Goal: Task Accomplishment & Management: Manage account settings

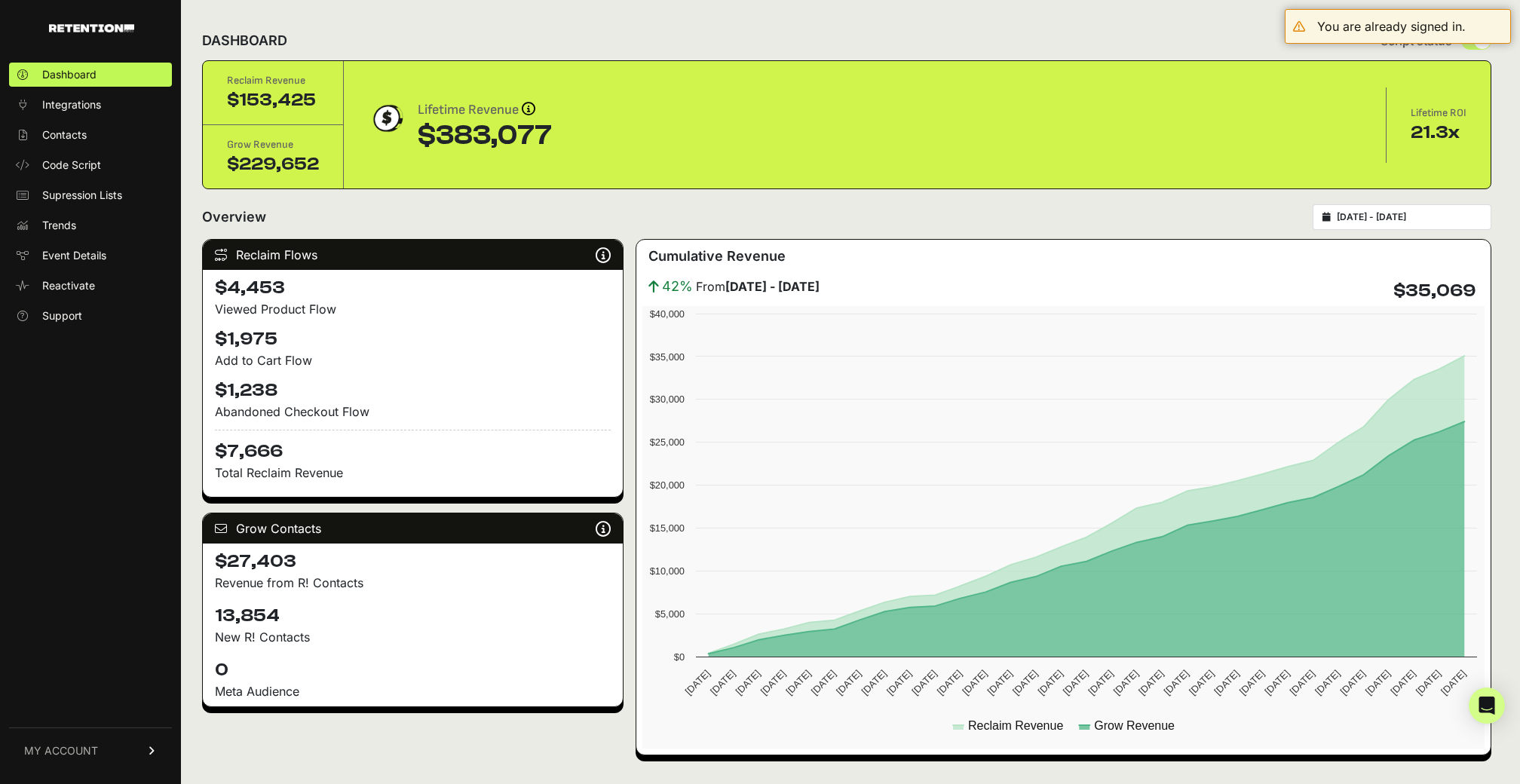
click at [57, 758] on link "MY ACCOUNT" at bounding box center [90, 750] width 163 height 46
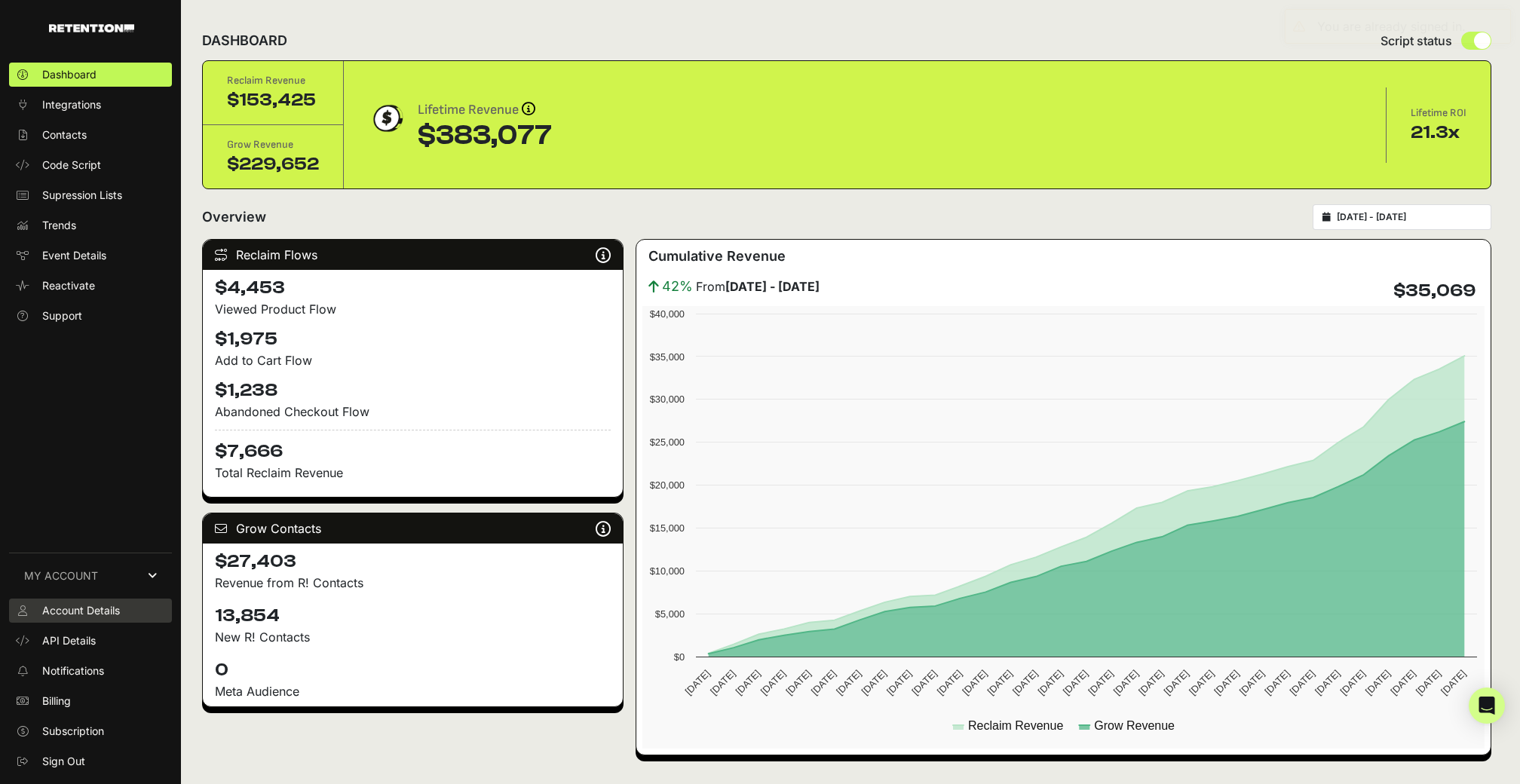
click at [95, 607] on span "Account Details" at bounding box center [81, 610] width 77 height 15
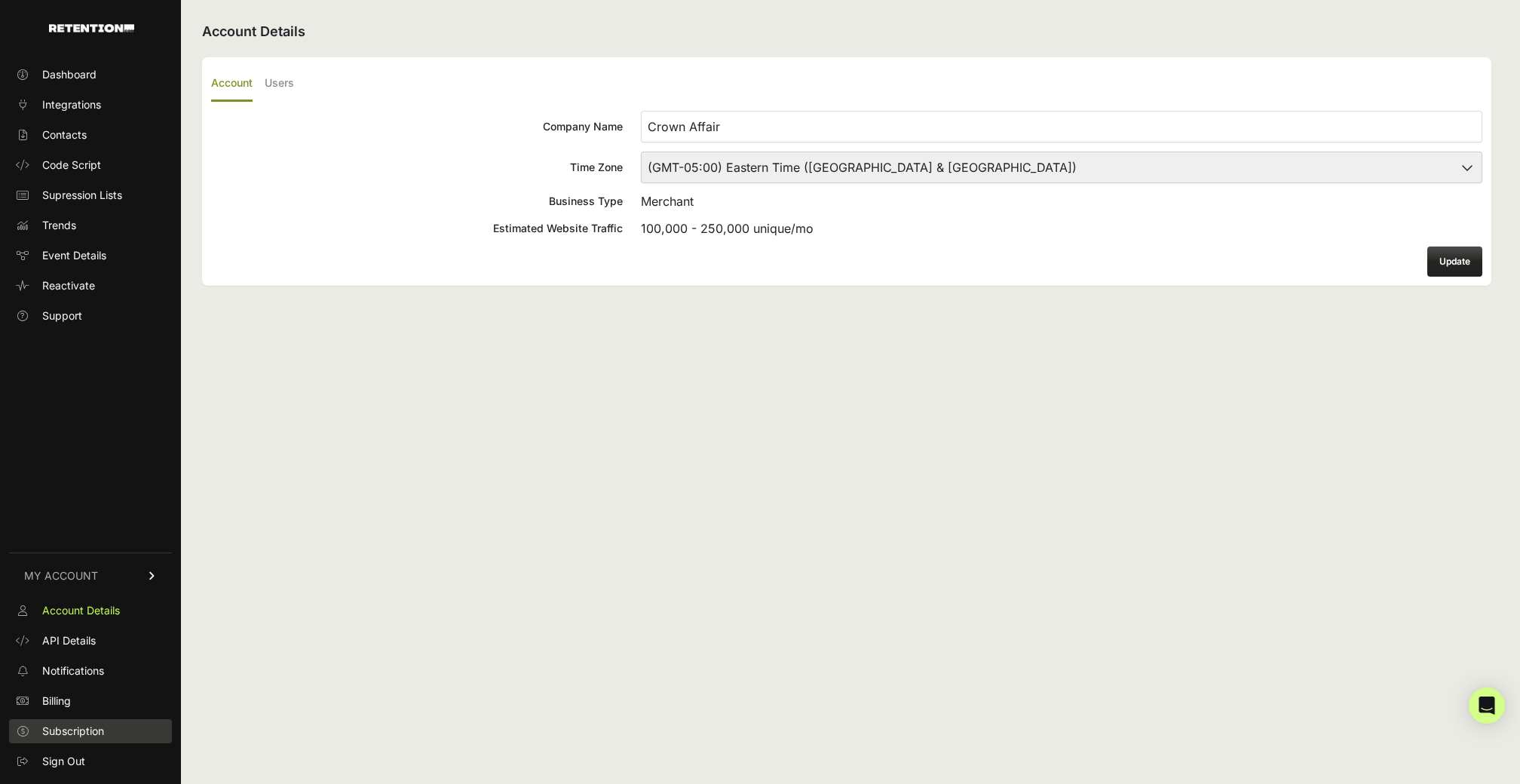
click at [86, 729] on span "Subscription" at bounding box center [73, 730] width 62 height 15
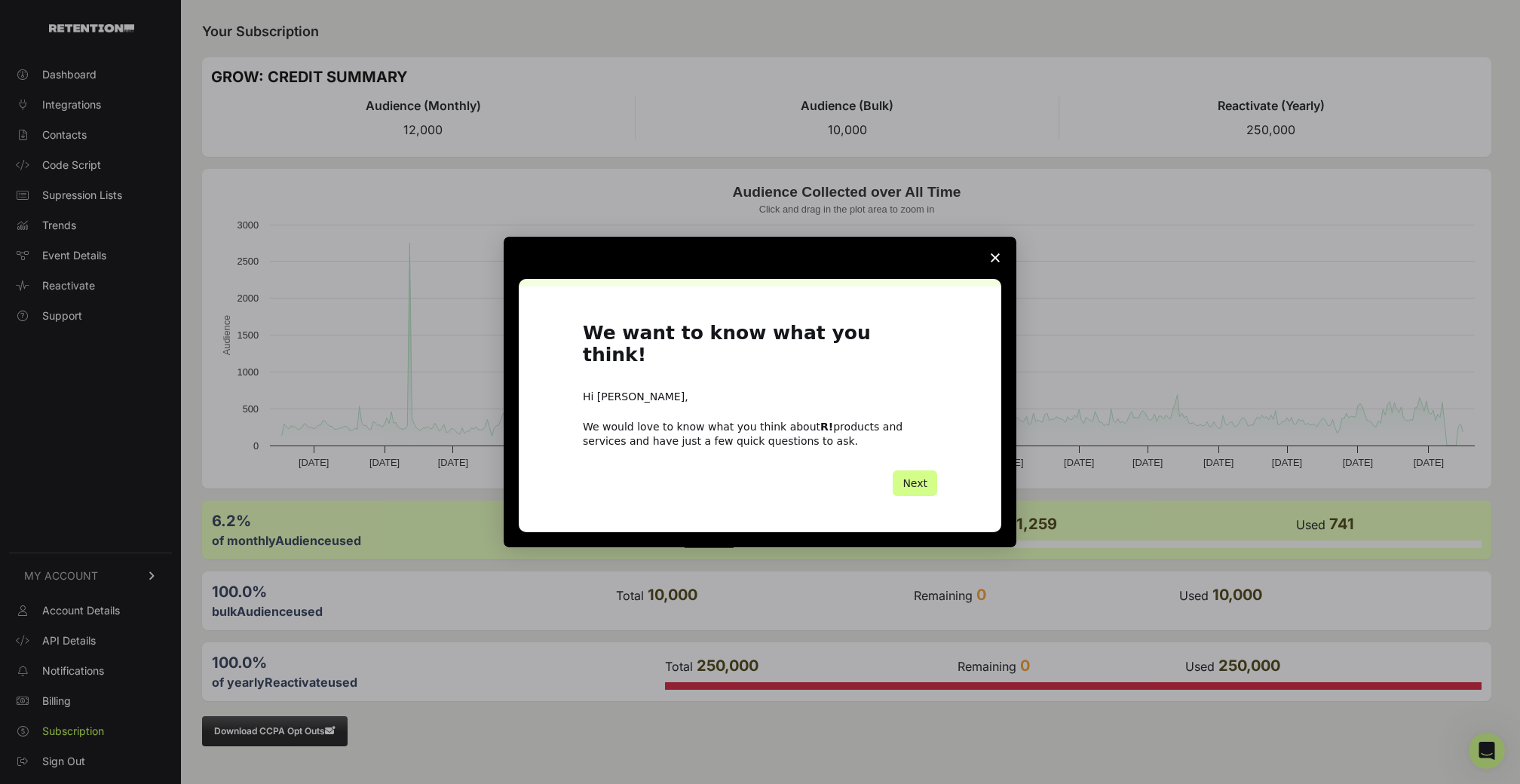
click at [996, 262] on polygon "Close survey" at bounding box center [995, 257] width 9 height 9
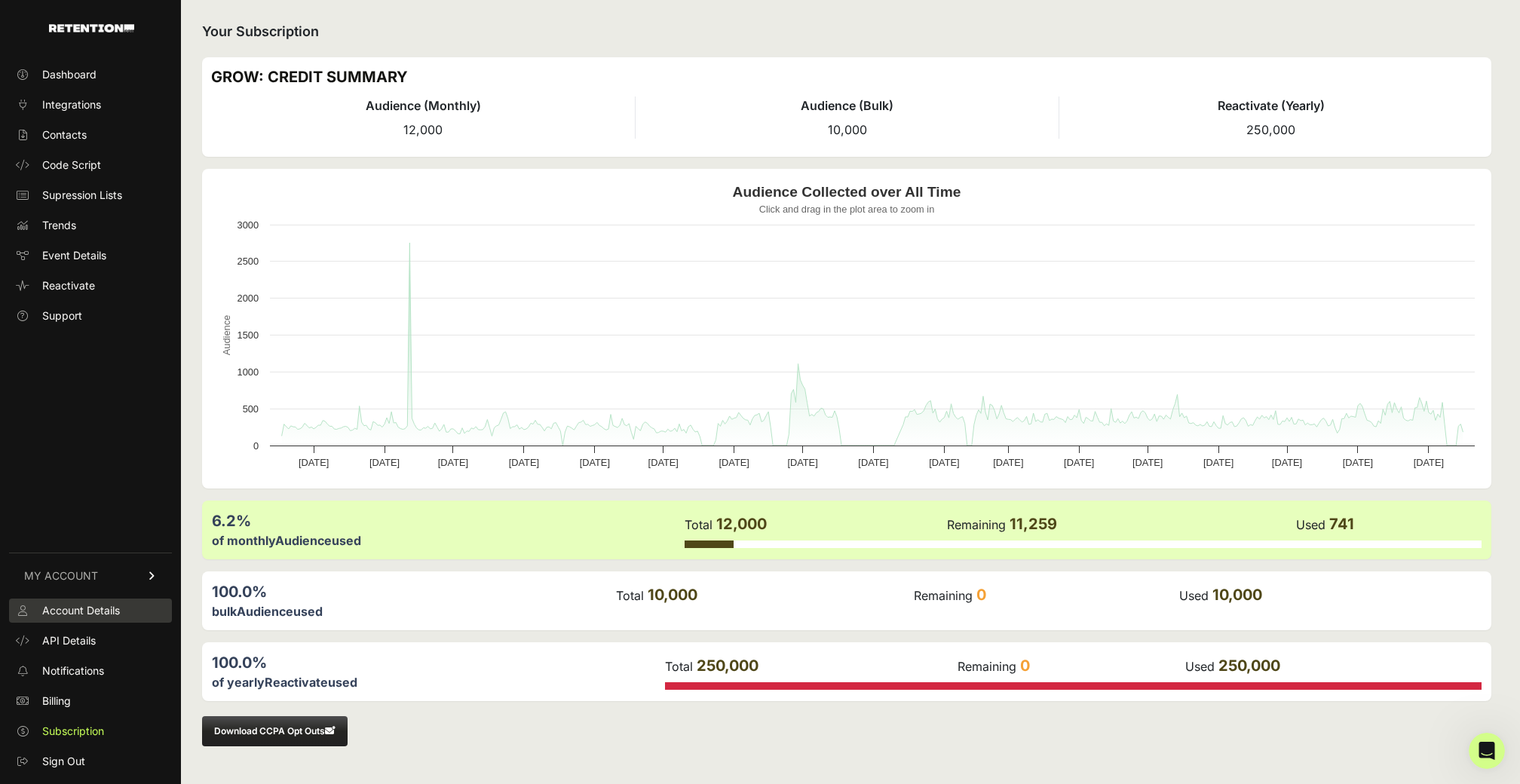
click at [93, 608] on span "Account Details" at bounding box center [81, 610] width 77 height 15
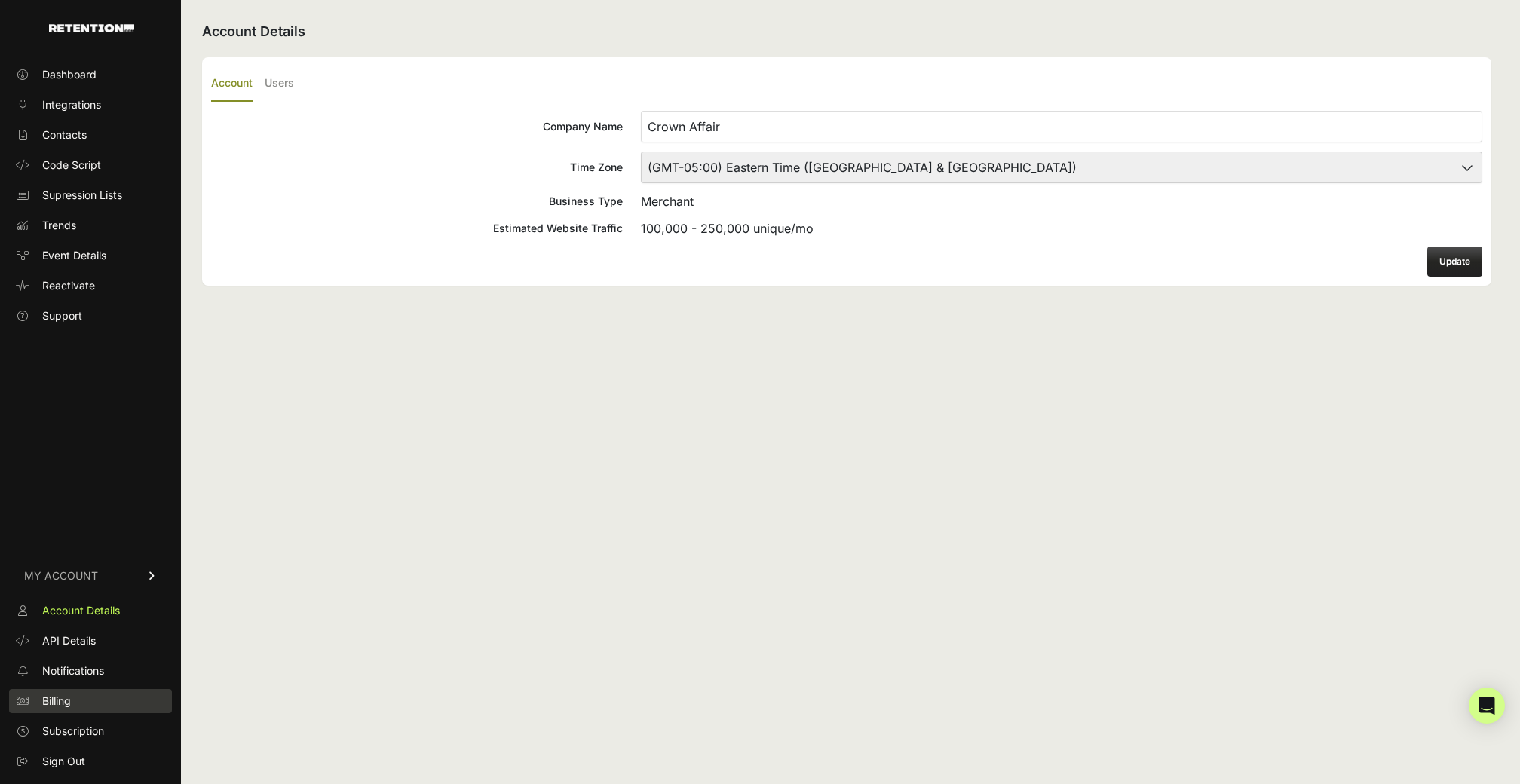
click at [62, 698] on span "Billing" at bounding box center [57, 701] width 29 height 15
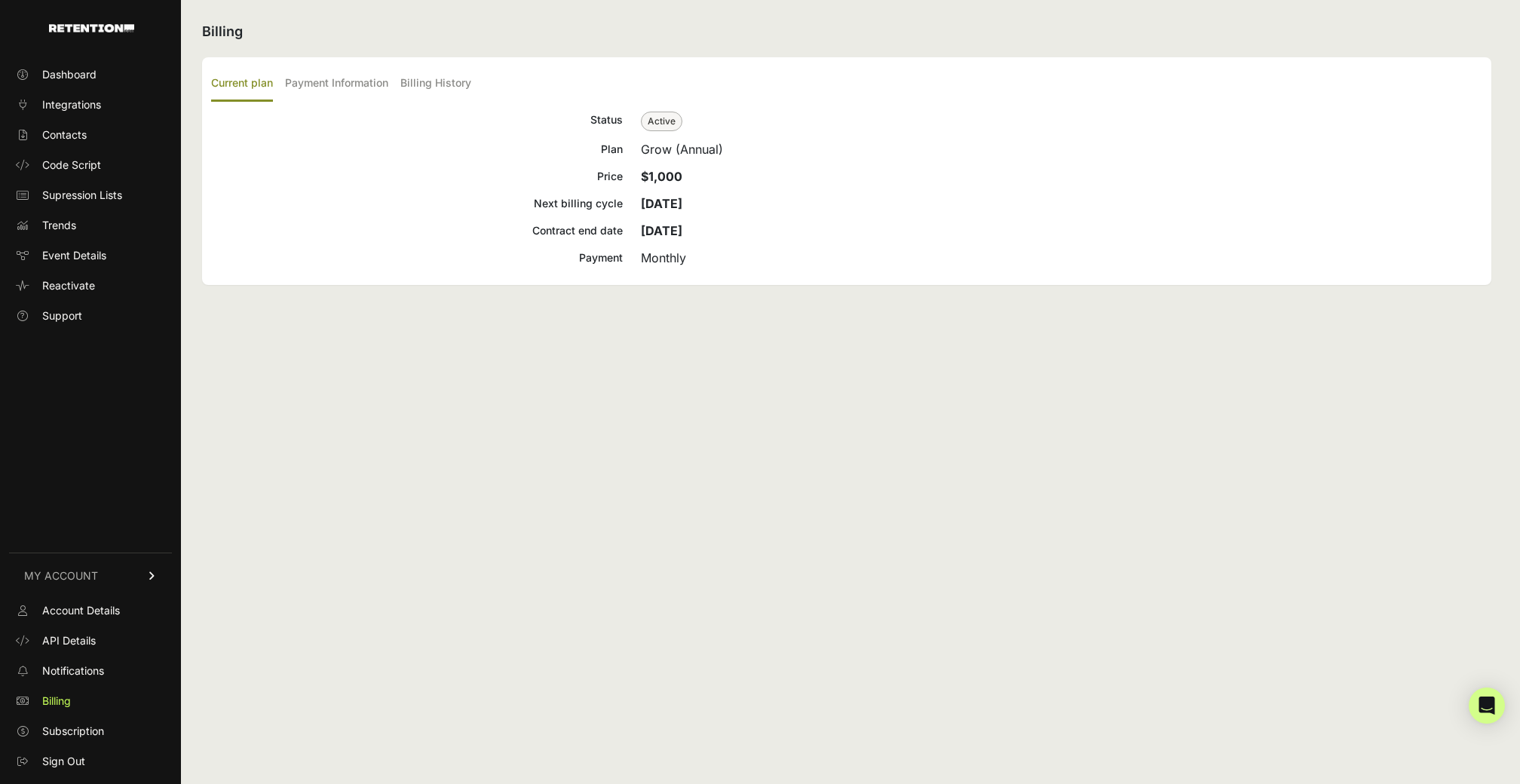
drag, startPoint x: 744, startPoint y: 225, endPoint x: 527, endPoint y: 224, distance: 217.0
click at [525, 224] on div "Contract end date [DATE]" at bounding box center [847, 230] width 1271 height 18
copy div "Contract end date [DATE]"
click at [682, 228] on strong "[DATE]" at bounding box center [662, 230] width 42 height 15
drag, startPoint x: 760, startPoint y: 238, endPoint x: 598, endPoint y: 235, distance: 162.0
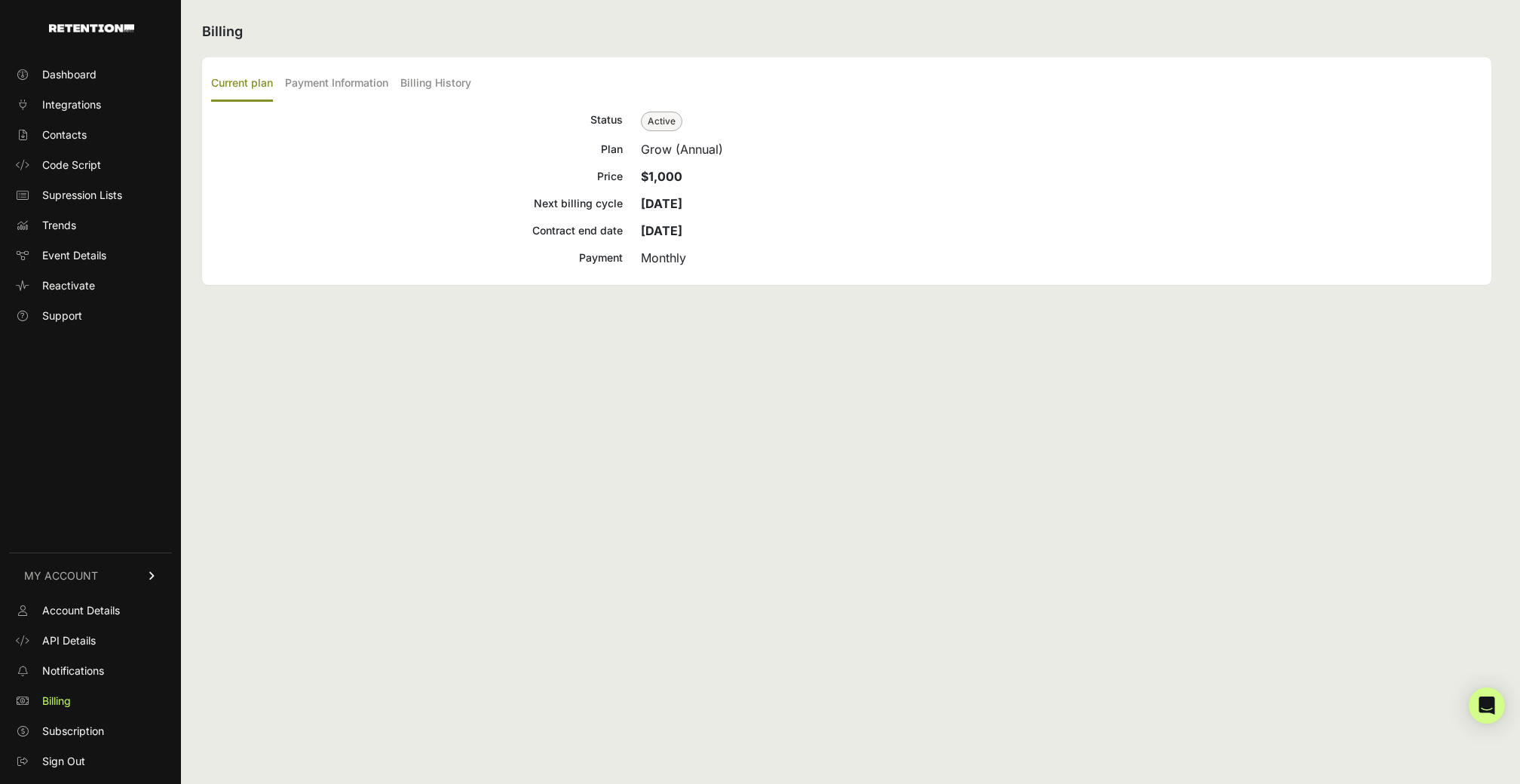
click at [598, 235] on div "Contract end date [DATE]" at bounding box center [847, 230] width 1271 height 18
click at [654, 235] on strong "[DATE]" at bounding box center [662, 230] width 42 height 15
drag, startPoint x: 739, startPoint y: 225, endPoint x: 531, endPoint y: 229, distance: 208.0
click at [531, 229] on div "Contract end date [DATE]" at bounding box center [847, 230] width 1271 height 18
copy div "Contract end date [DATE]"
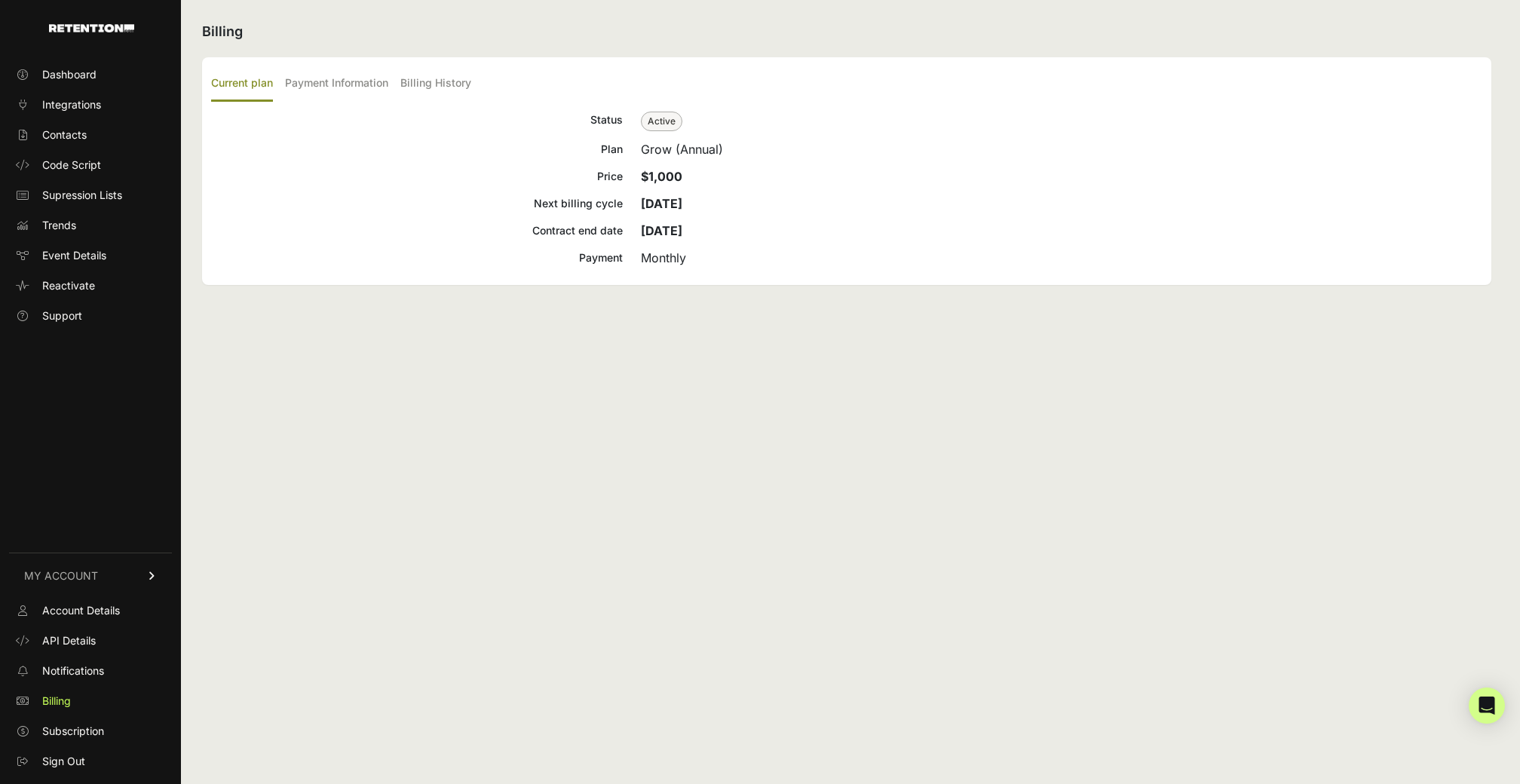
click at [1008, 396] on div "Billing Current plan Payment Information Billing History Status Active Plan Gro…" at bounding box center [846, 392] width 1331 height 784
